Goal: Task Accomplishment & Management: Complete application form

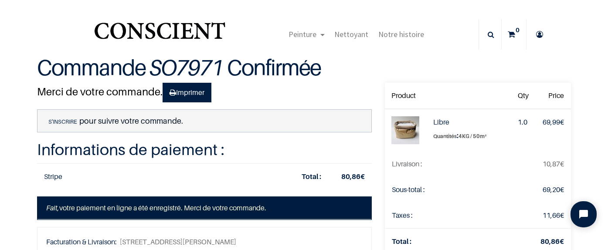
click at [67, 123] on link "S'inscrire" at bounding box center [62, 122] width 33 height 8
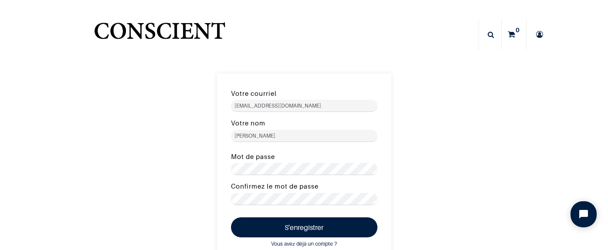
scroll to position [57, 0]
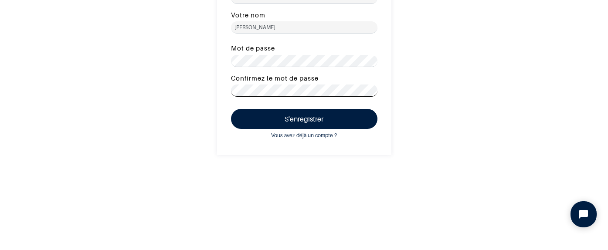
click at [304, 118] on button "S'enregistrer" at bounding box center [304, 119] width 146 height 20
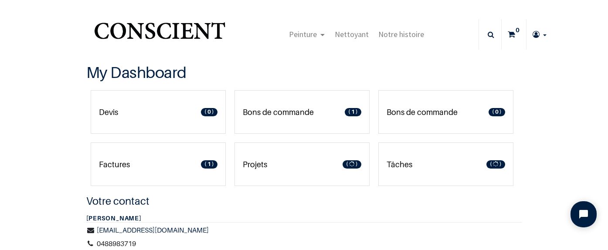
type input "[EMAIL_ADDRESS][DOMAIN_NAME]"
click at [281, 121] on link "Bons de commande 1" at bounding box center [301, 112] width 135 height 44
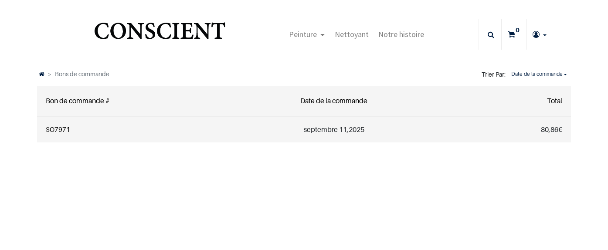
type input "[EMAIL_ADDRESS][DOMAIN_NAME]"
